Goal: Task Accomplishment & Management: Use online tool/utility

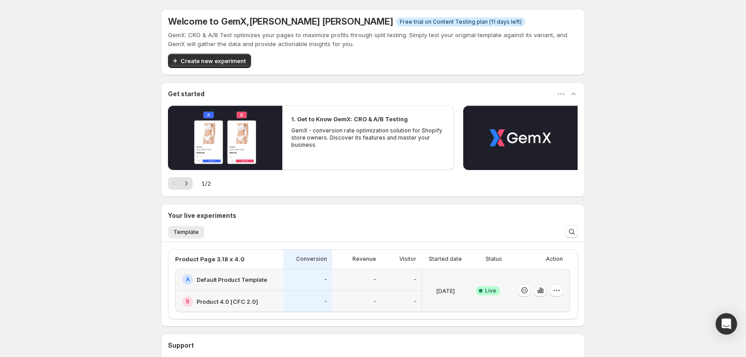
click at [541, 290] on icon "button" at bounding box center [541, 290] width 2 height 6
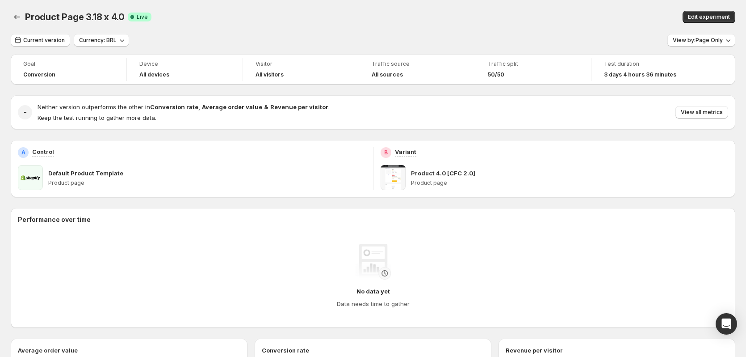
click at [280, 29] on div "Product Page 3.18 x 4.0. This page is ready Product Page 3.18 x 4.0 Success Com…" at bounding box center [373, 17] width 725 height 34
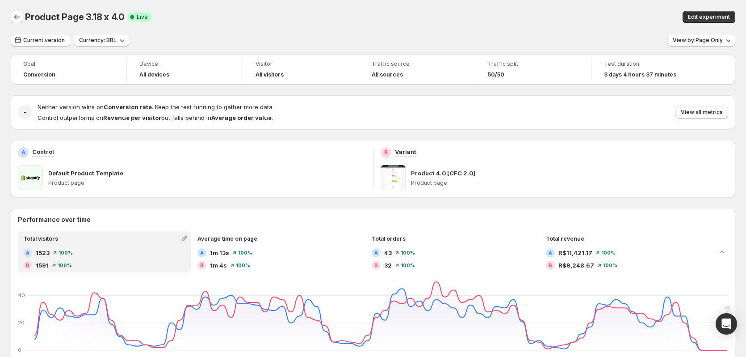
click at [15, 19] on icon "Back" at bounding box center [17, 17] width 9 height 9
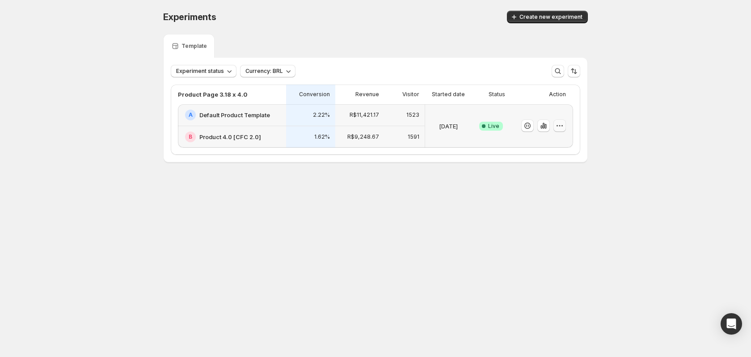
click at [558, 126] on icon "button" at bounding box center [559, 125] width 9 height 9
click at [550, 172] on span "End experiment" at bounding box center [542, 174] width 43 height 7
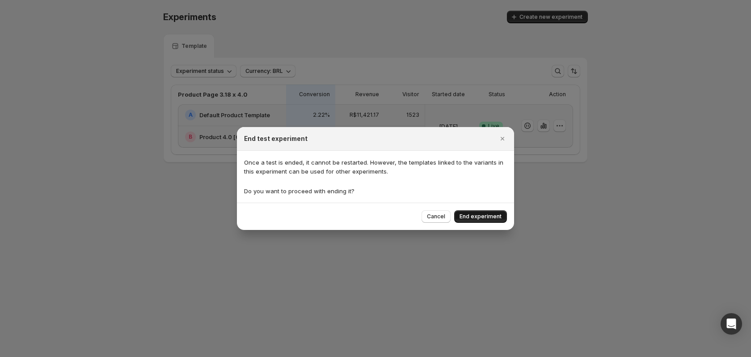
click at [490, 217] on span "End experiment" at bounding box center [480, 216] width 42 height 7
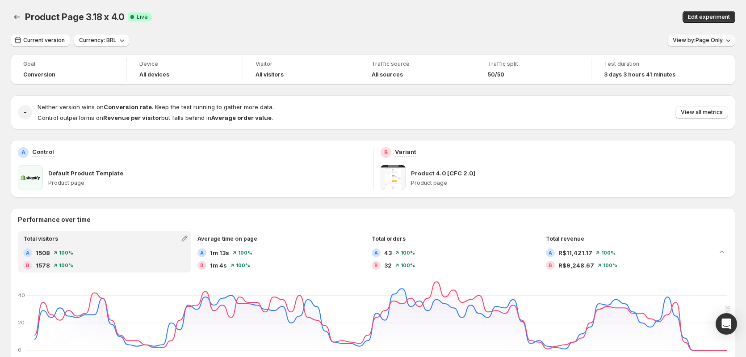
click at [706, 42] on span "View by: Page Only" at bounding box center [698, 40] width 50 height 7
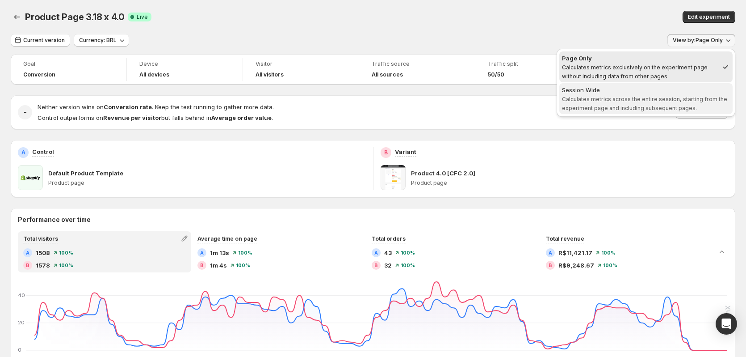
click at [671, 96] on span "Calculates metrics across the entire session, starting from the experiment page…" at bounding box center [644, 104] width 165 height 16
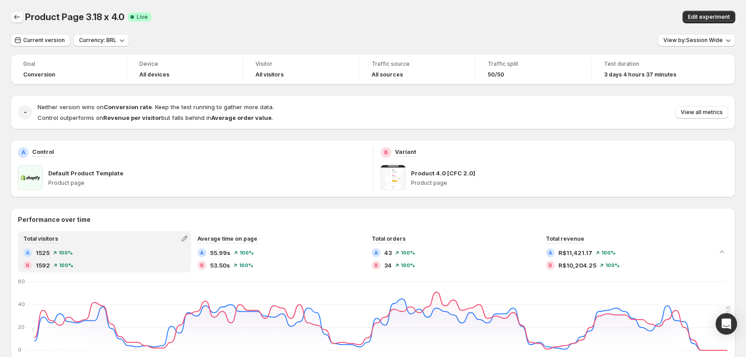
click at [17, 17] on icon "Back" at bounding box center [17, 17] width 9 height 9
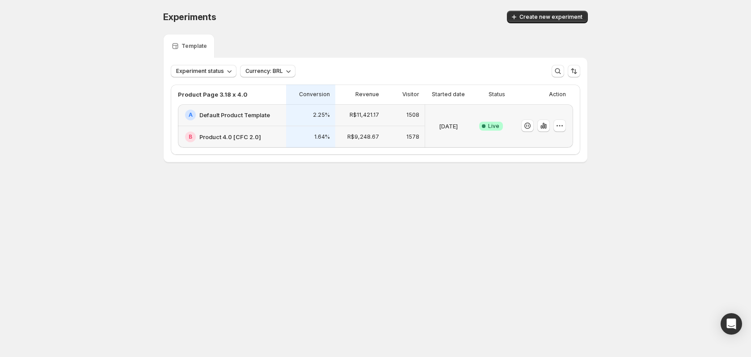
click at [105, 93] on div "Experiments. This page is ready Experiments Create new experiment Template Expe…" at bounding box center [375, 105] width 751 height 210
